Goal: Answer question/provide support

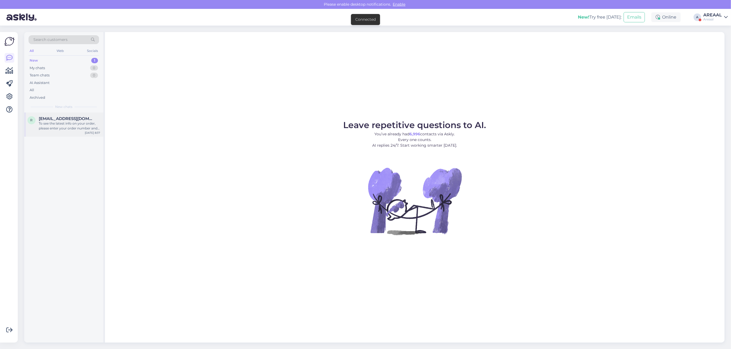
click at [76, 129] on div "To see the latest info on your order, please enter your order number and email …" at bounding box center [69, 126] width 61 height 10
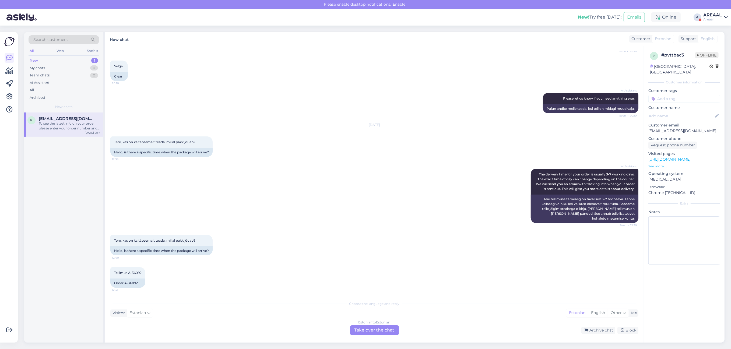
scroll to position [491, 0]
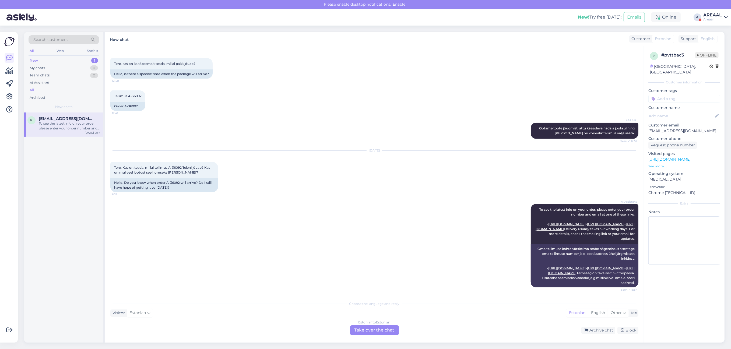
click at [68, 89] on div "All" at bounding box center [64, 90] width 71 height 8
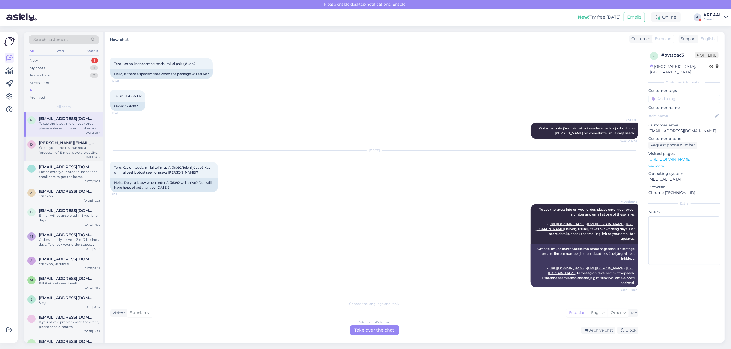
click at [74, 149] on div "When your order is marked as "processing," it means we are getting it ready for…" at bounding box center [69, 150] width 61 height 10
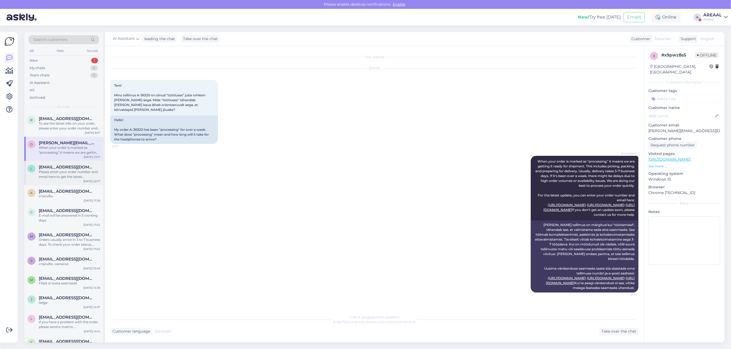
scroll to position [15, 0]
click at [78, 182] on div "l [EMAIL_ADDRESS][DOMAIN_NAME] Please enter your order number and email here to…" at bounding box center [63, 173] width 79 height 24
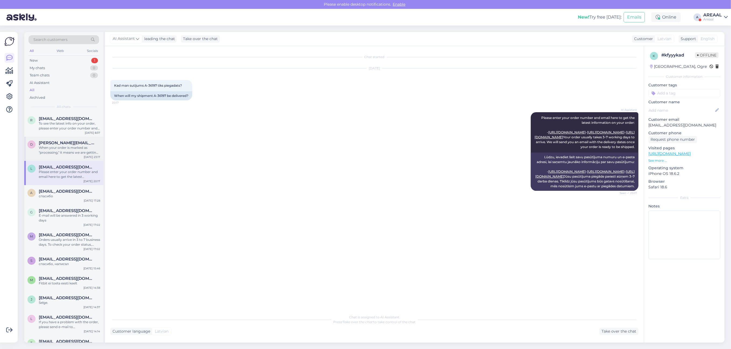
click at [74, 151] on div "When your order is marked as "processing," it means we are getting it ready for…" at bounding box center [69, 150] width 61 height 10
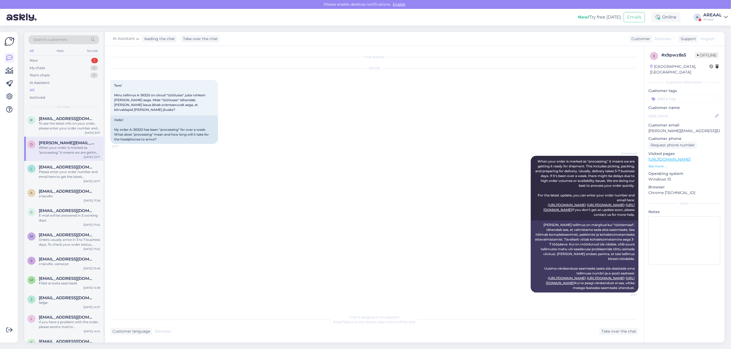
click at [451, 97] on div "[DATE] Tere! Minu tellimus A-36320 on olnud "töötluses" juba rohkem [PERSON_NAM…" at bounding box center [374, 106] width 528 height 87
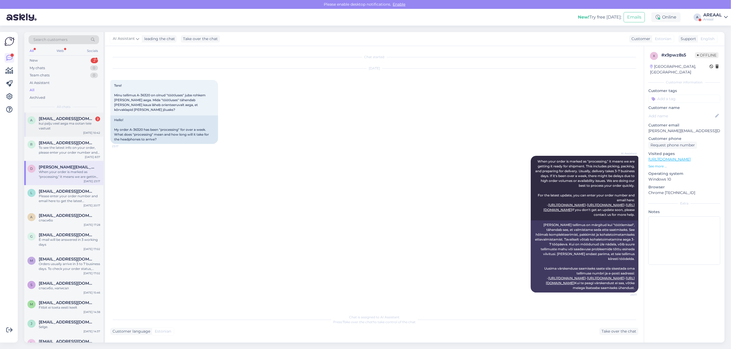
click at [92, 127] on div "kui palju veel aega ma ootan teie vastust" at bounding box center [69, 126] width 61 height 10
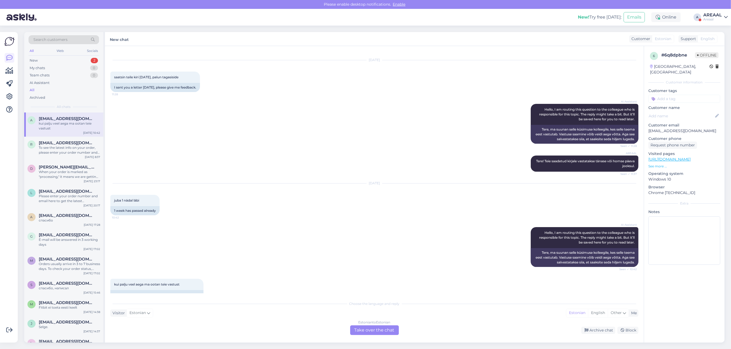
scroll to position [20, 0]
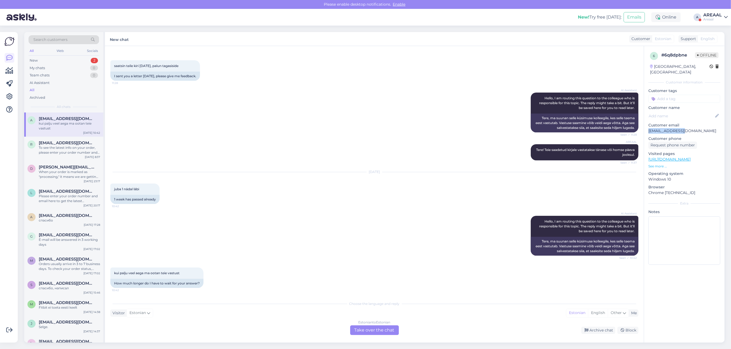
drag, startPoint x: 667, startPoint y: 123, endPoint x: 647, endPoint y: 124, distance: 20.5
click at [647, 124] on div "6 # 6q8dpbne Offline [GEOGRAPHIC_DATA], [GEOGRAPHIC_DATA] Customer information …" at bounding box center [684, 159] width 80 height 227
copy p "[EMAIL_ADDRESS][DOMAIN_NAME]"
click at [391, 324] on div "Estonian to Estonian" at bounding box center [375, 322] width 32 height 5
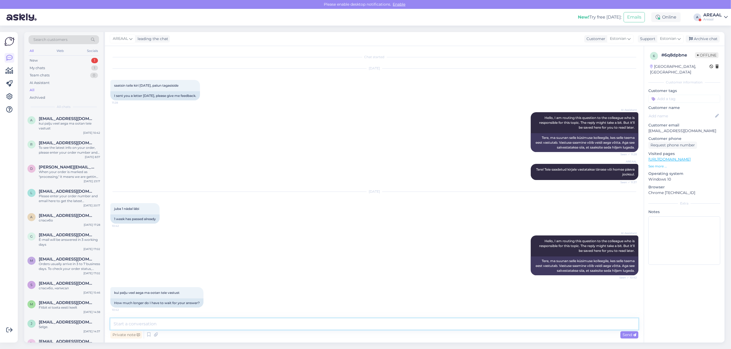
click at [396, 322] on textarea at bounding box center [374, 323] width 528 height 11
type textarea "Teie kirjale vastatakse tänase päeva jooksul"
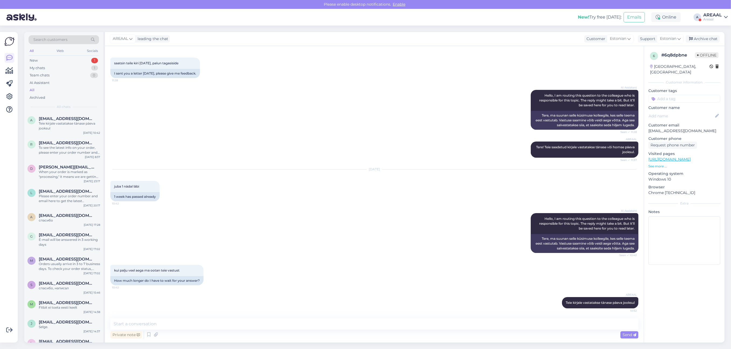
click at [548, 278] on div "kui palju veel aega ma ootan teie vastust 10:42 How much longer do I have to wa…" at bounding box center [374, 275] width 528 height 32
click at [708, 38] on div "Archive chat" at bounding box center [703, 38] width 34 height 7
click at [68, 153] on div "To see the latest info on your order, please enter your order number and email …" at bounding box center [69, 150] width 61 height 10
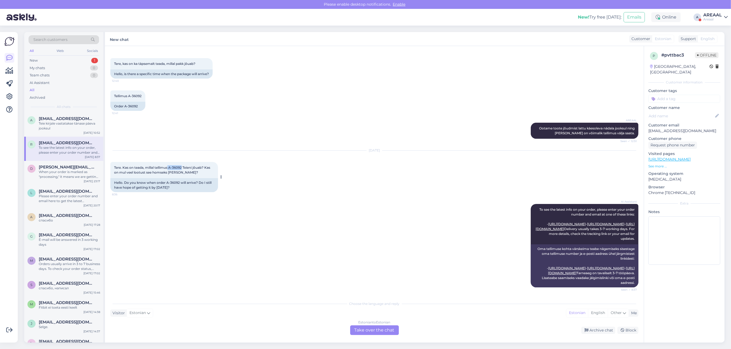
drag, startPoint x: 182, startPoint y: 149, endPoint x: 169, endPoint y: 148, distance: 13.5
click at [169, 166] on span "Tere. Kas on teada, millal tellimus A-36092 Teieni jõuab? Kas on mul veel lootu…" at bounding box center [162, 170] width 97 height 9
copy span "A-36092"
click at [593, 327] on div "Archive chat" at bounding box center [598, 330] width 34 height 7
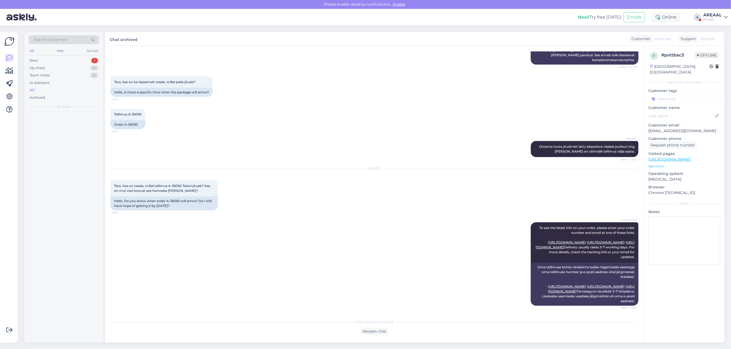
click at [596, 332] on div "Reopen chat" at bounding box center [374, 331] width 528 height 7
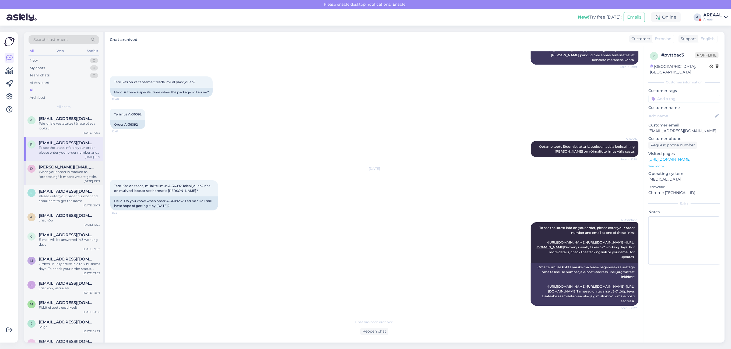
click at [57, 170] on div "When your order is marked as "processing," it means we are getting it ready for…" at bounding box center [69, 175] width 61 height 10
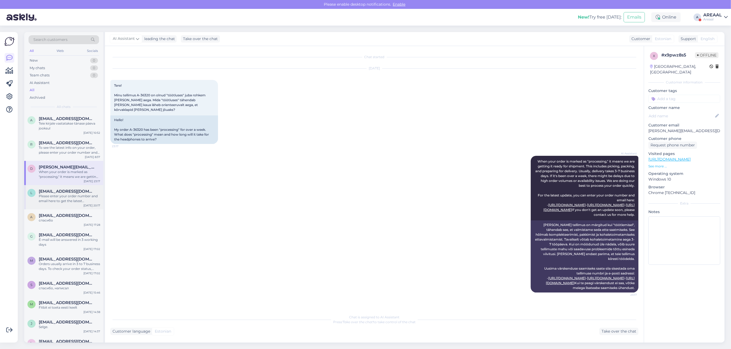
click at [59, 198] on div "Please enter your order number and email here to get the latest information on …" at bounding box center [69, 199] width 61 height 10
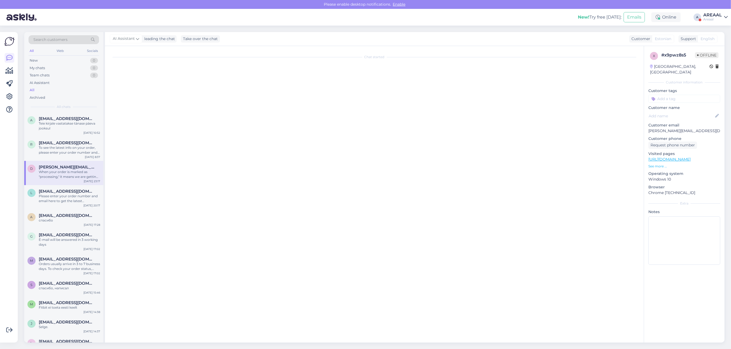
scroll to position [0, 0]
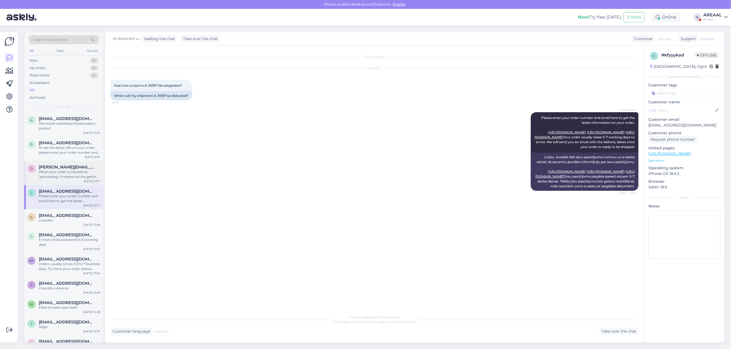
click at [71, 174] on div "When your order is marked as "processing," it means we are getting it ready for…" at bounding box center [69, 175] width 61 height 10
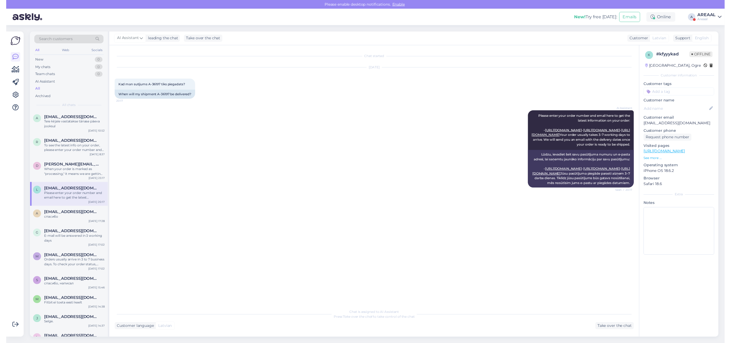
scroll to position [15, 0]
